Goal: Transaction & Acquisition: Purchase product/service

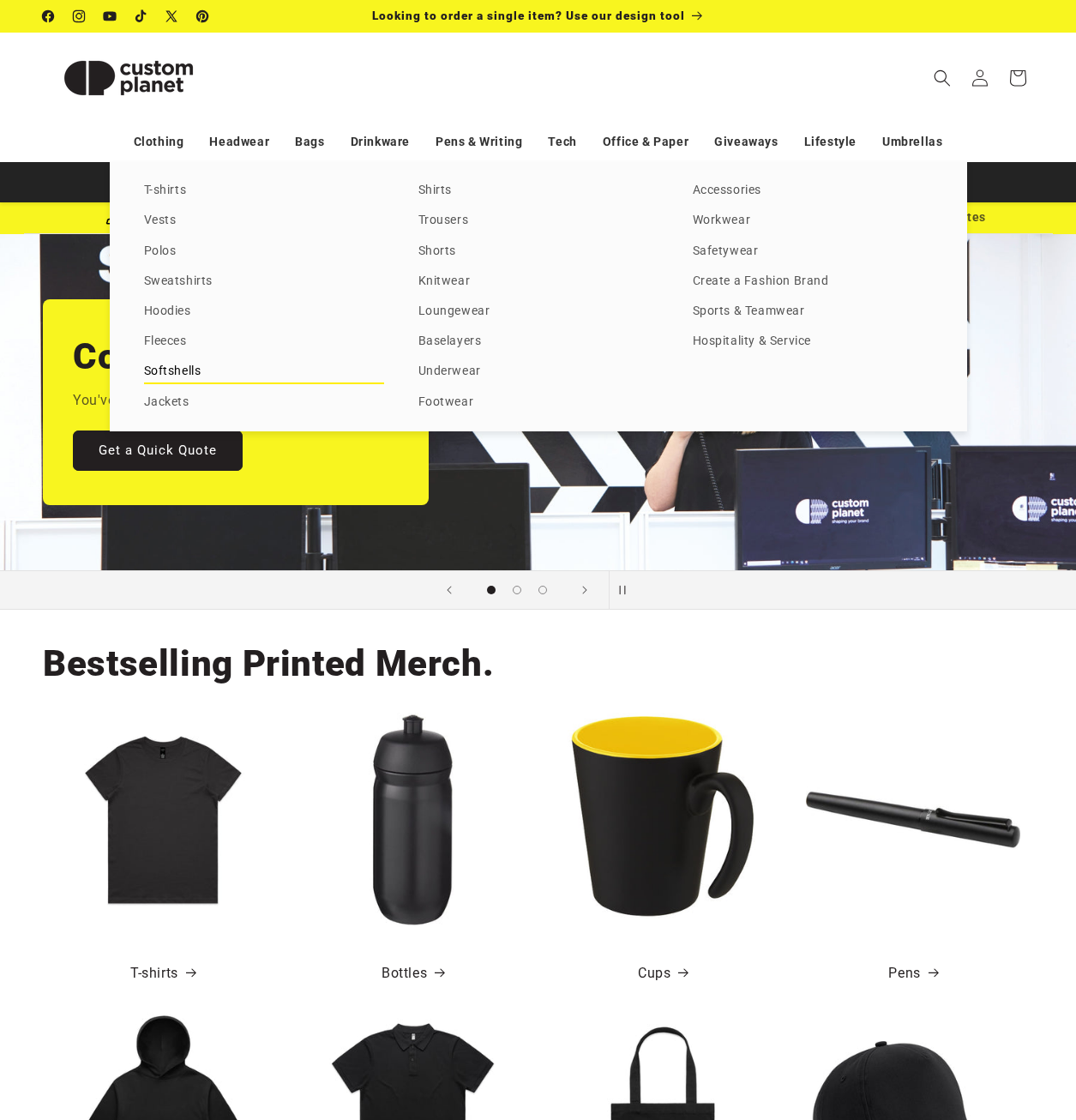
click at [176, 364] on link "Softshells" at bounding box center [264, 371] width 240 height 23
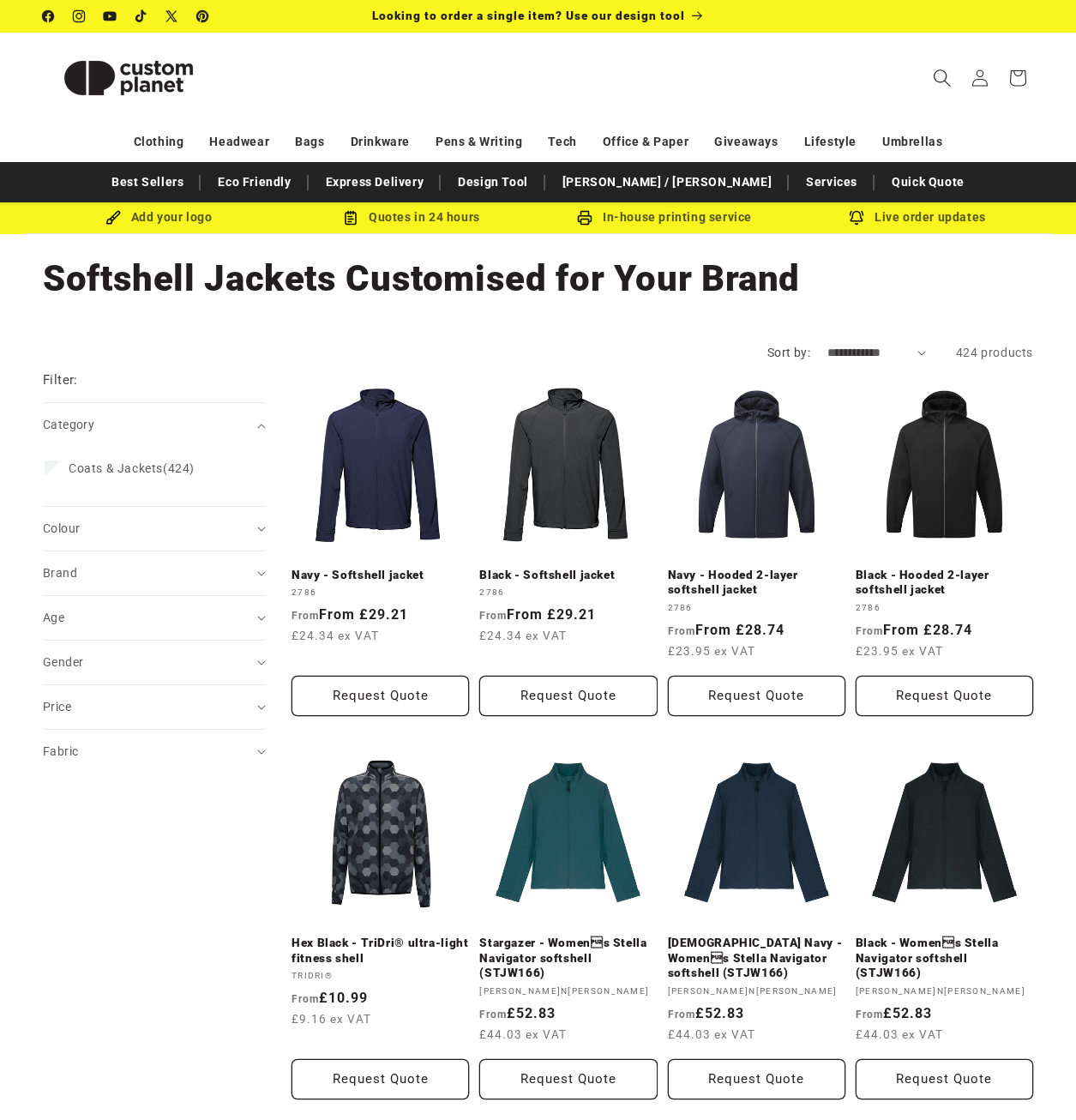
click at [936, 74] on icon "Search" at bounding box center [941, 77] width 18 height 18
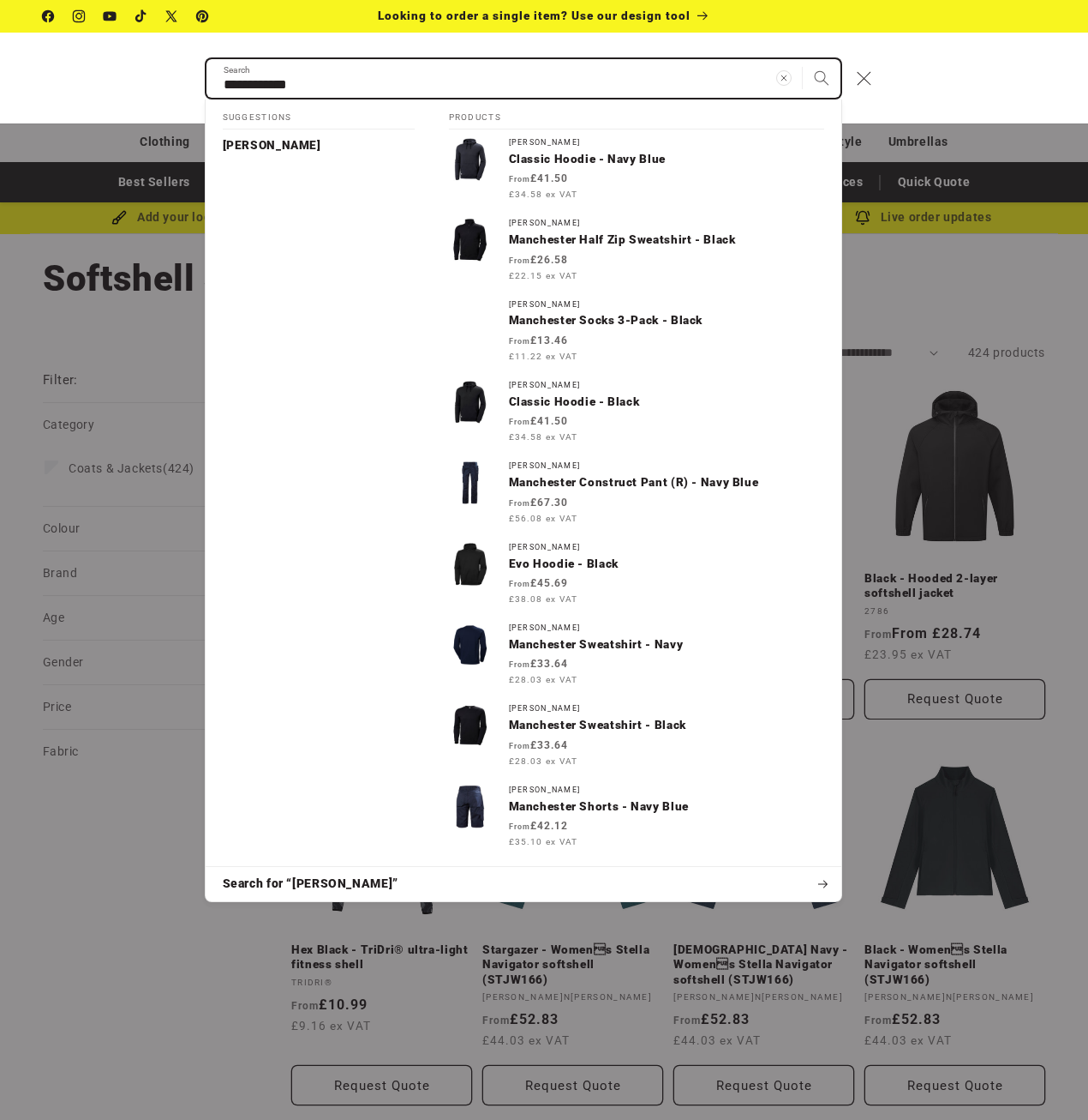
type input "**********"
click at [803, 60] on button "Search" at bounding box center [821, 78] width 38 height 38
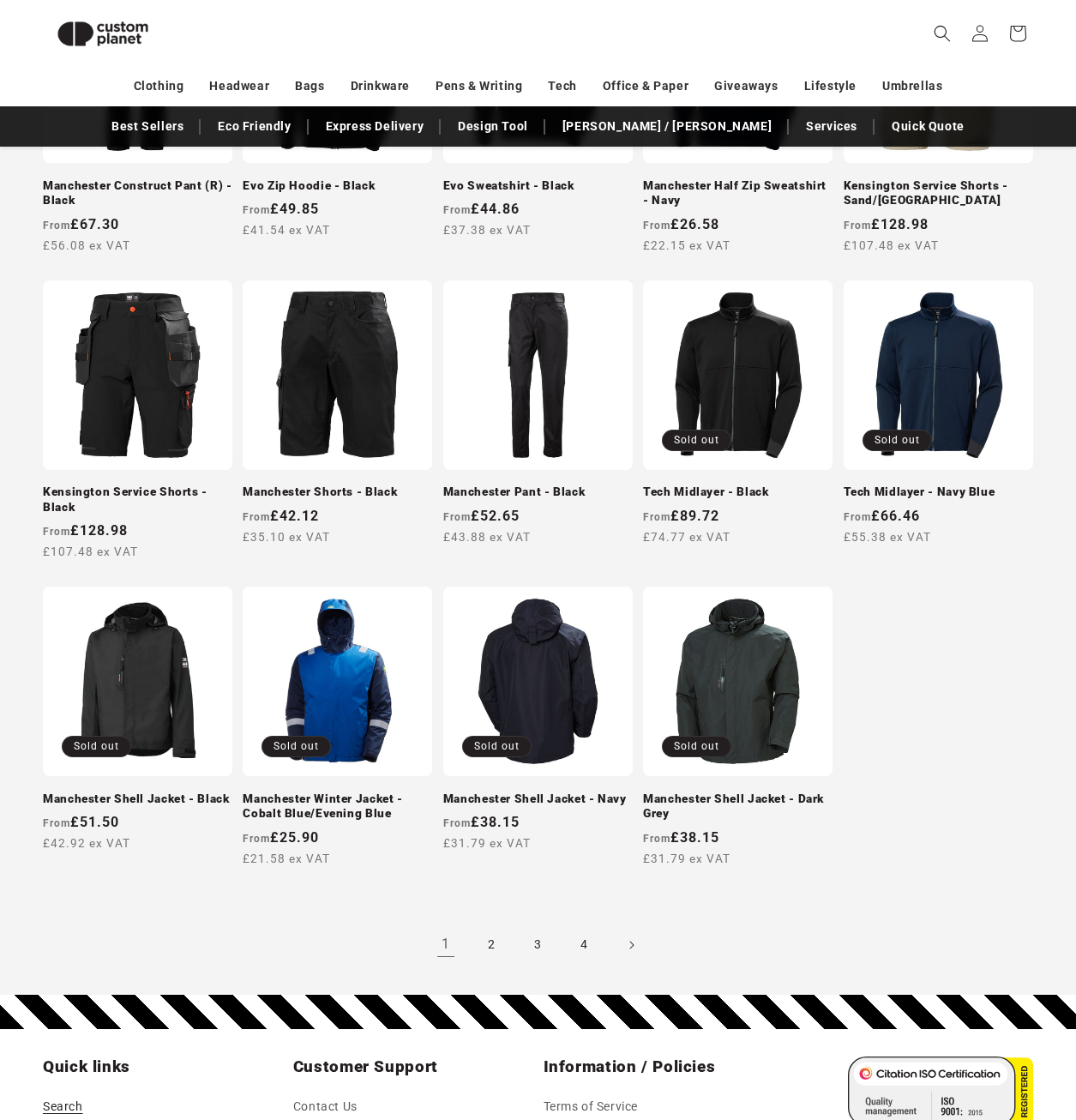
scroll to position [1091, 0]
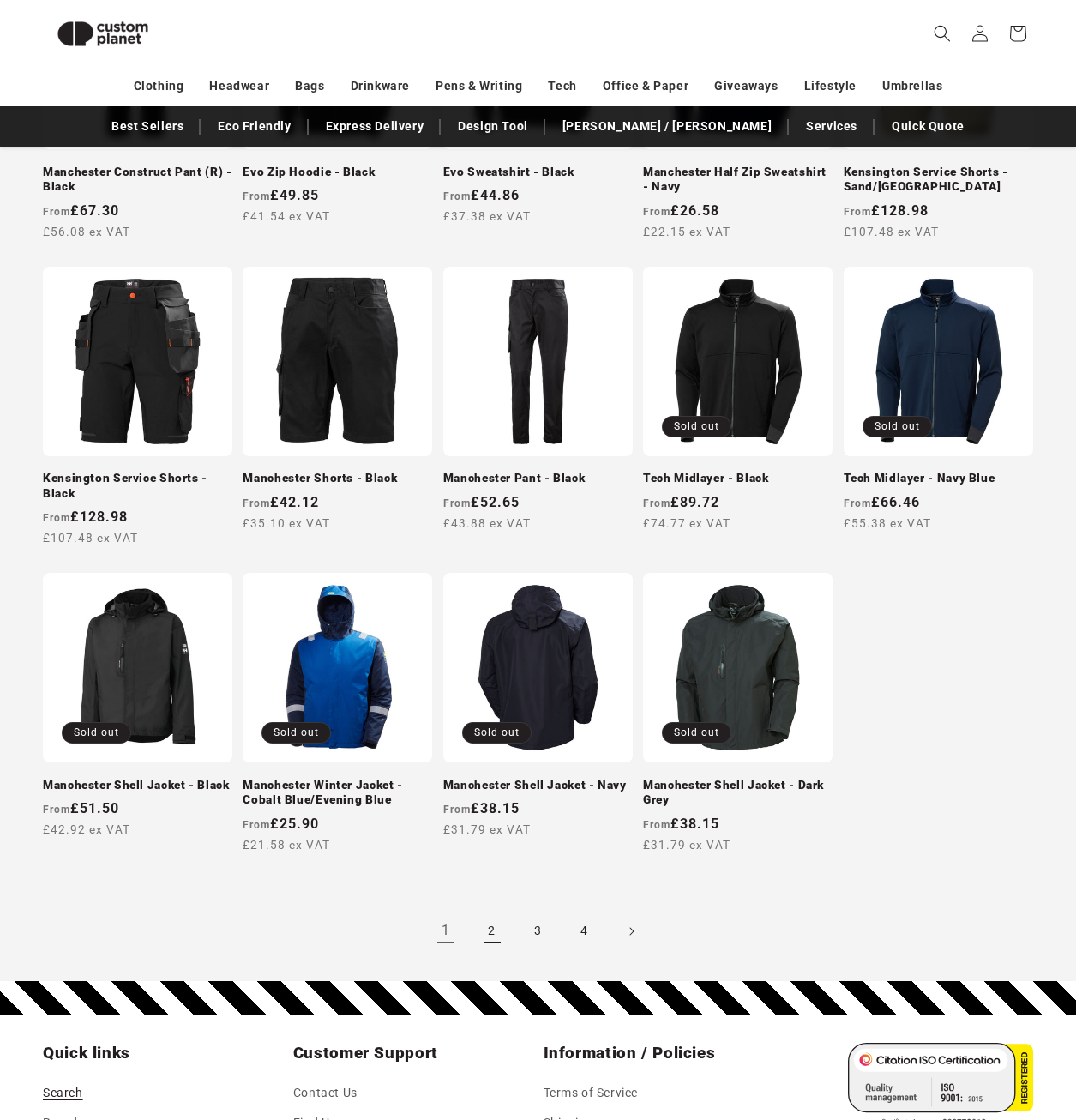
click at [489, 928] on link "2" at bounding box center [491, 931] width 38 height 38
